Goal: Find specific fact: Find specific fact

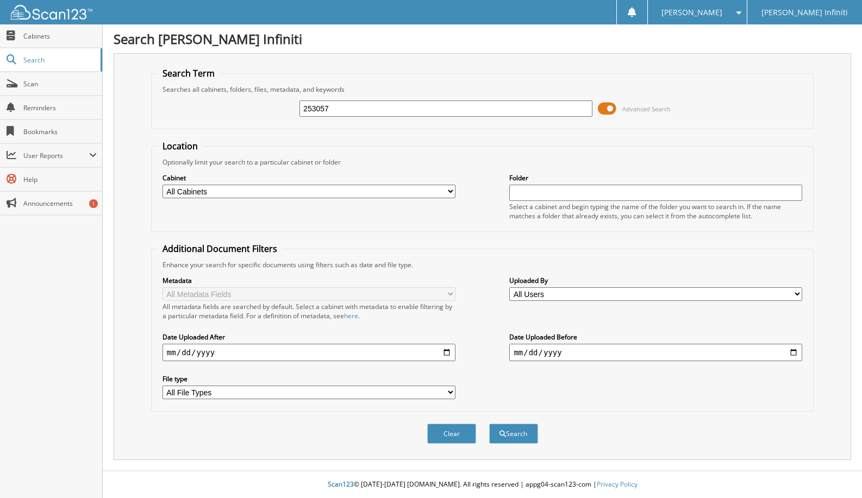
type input "253057"
click at [489, 424] on button "Search" at bounding box center [513, 434] width 49 height 20
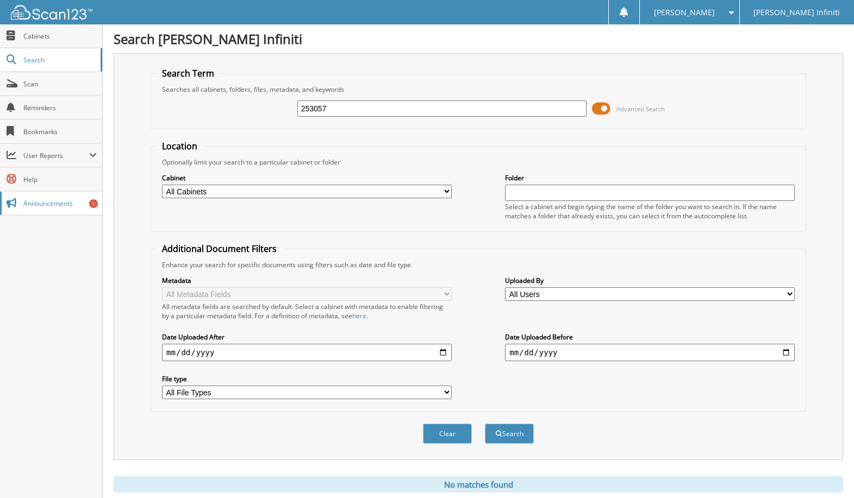
click at [52, 213] on link "Announcements 1" at bounding box center [51, 203] width 102 height 23
